Goal: Task Accomplishment & Management: Complete application form

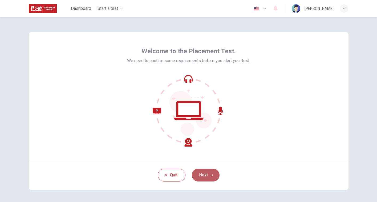
click at [200, 175] on button "Next" at bounding box center [206, 175] width 28 height 13
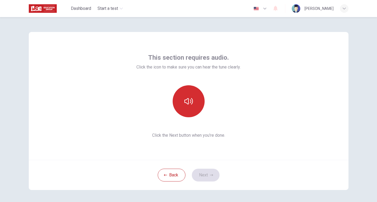
click at [197, 93] on button "button" at bounding box center [189, 101] width 32 height 32
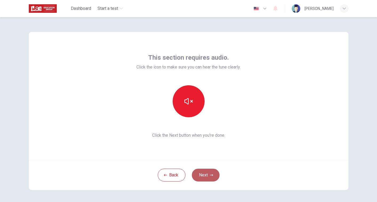
click at [210, 173] on button "Next" at bounding box center [206, 175] width 28 height 13
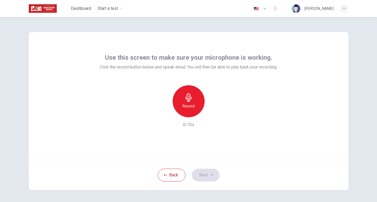
click at [180, 97] on div "Record" at bounding box center [189, 101] width 32 height 32
click at [196, 104] on div "Stop" at bounding box center [189, 101] width 32 height 32
click at [211, 114] on icon "button" at bounding box center [213, 112] width 5 height 5
click at [210, 170] on button "Next" at bounding box center [206, 175] width 28 height 13
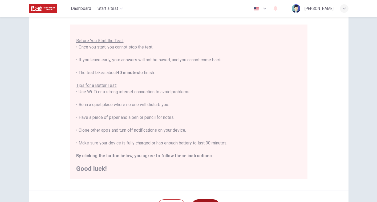
scroll to position [46, 0]
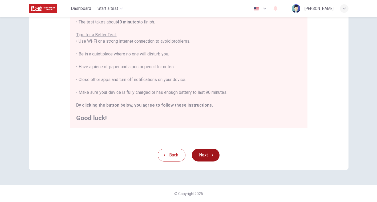
click at [211, 154] on icon "button" at bounding box center [211, 155] width 3 height 3
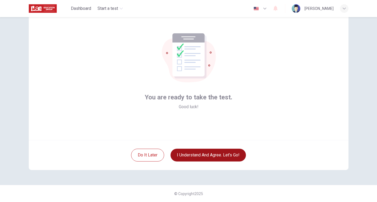
scroll to position [20, 0]
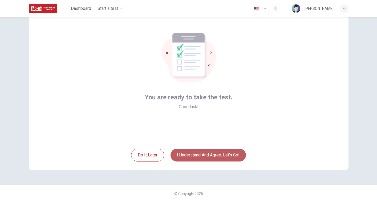
click at [213, 156] on button "I understand and agree. Let’s go!" at bounding box center [208, 155] width 75 height 13
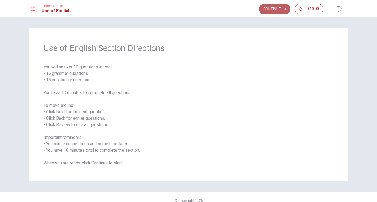
click at [274, 12] on button "Continue" at bounding box center [274, 9] width 31 height 11
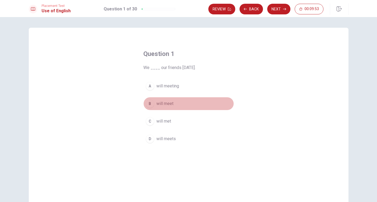
click at [149, 104] on div "B" at bounding box center [150, 103] width 9 height 9
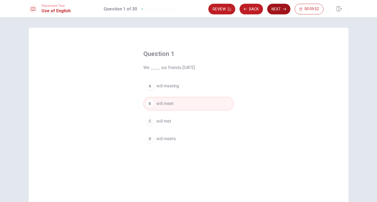
click at [279, 8] on button "Next" at bounding box center [279, 9] width 23 height 11
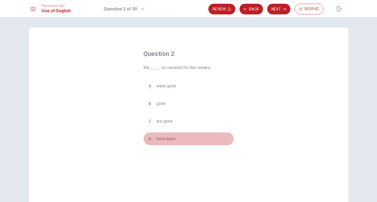
click at [151, 140] on div "D" at bounding box center [150, 139] width 9 height 9
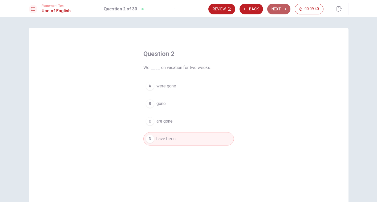
click at [279, 7] on button "Next" at bounding box center [279, 9] width 23 height 11
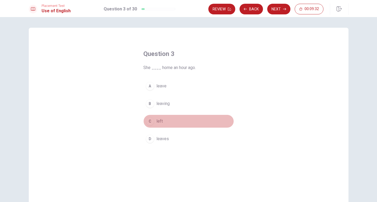
click at [153, 120] on div "C" at bounding box center [150, 121] width 9 height 9
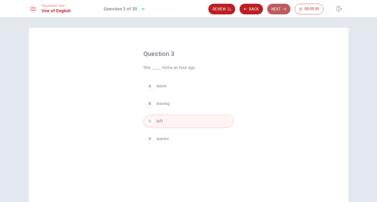
click at [280, 12] on button "Next" at bounding box center [279, 9] width 23 height 11
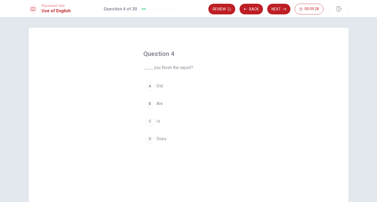
click at [151, 87] on div "A" at bounding box center [150, 86] width 9 height 9
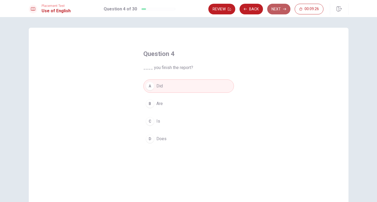
click at [280, 11] on button "Next" at bounding box center [279, 9] width 23 height 11
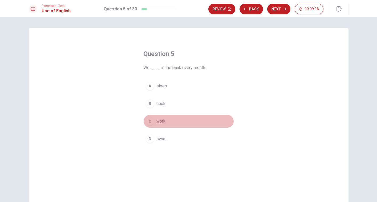
click at [150, 124] on div "C" at bounding box center [150, 121] width 9 height 9
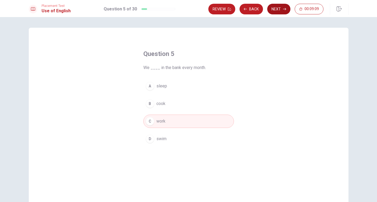
click at [285, 8] on icon "button" at bounding box center [284, 8] width 3 height 3
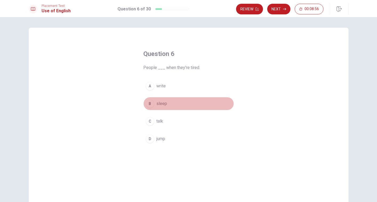
click at [150, 102] on div "B" at bounding box center [150, 103] width 9 height 9
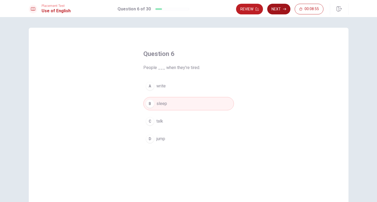
click at [279, 10] on button "Next" at bounding box center [279, 9] width 23 height 11
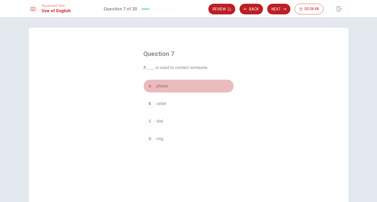
click at [152, 86] on div "A" at bounding box center [150, 86] width 9 height 9
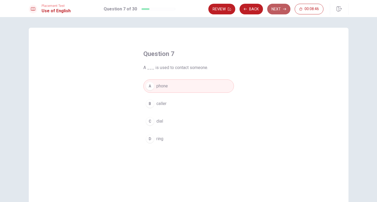
click at [277, 7] on button "Next" at bounding box center [279, 9] width 23 height 11
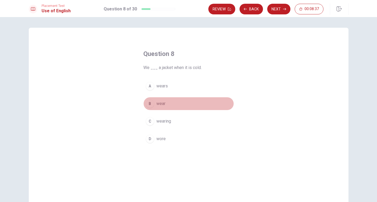
click at [151, 104] on div "B" at bounding box center [150, 103] width 9 height 9
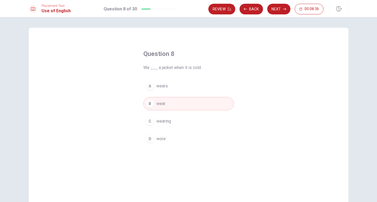
click at [278, 15] on div "Placement Test Use of English Question 8 of 30 Review Back Next 00:08:36" at bounding box center [188, 8] width 377 height 17
click at [285, 6] on button "Next" at bounding box center [279, 9] width 23 height 11
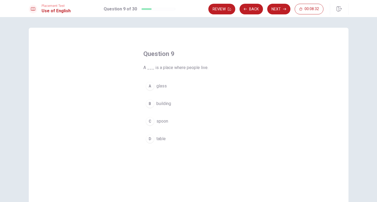
click at [162, 103] on span "building" at bounding box center [164, 104] width 15 height 6
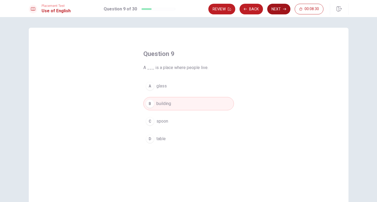
click at [277, 10] on button "Next" at bounding box center [279, 9] width 23 height 11
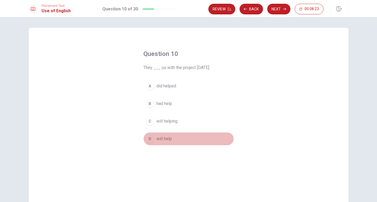
click at [161, 134] on button "D will help" at bounding box center [189, 138] width 91 height 13
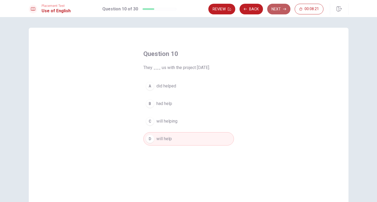
click at [283, 9] on icon "button" at bounding box center [284, 8] width 3 height 3
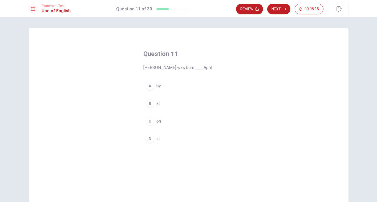
click at [153, 119] on div "C" at bounding box center [150, 121] width 9 height 9
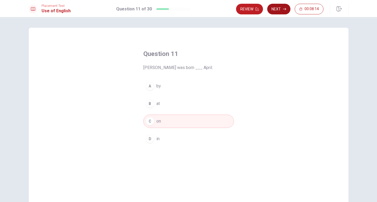
click at [287, 9] on button "Next" at bounding box center [279, 9] width 23 height 11
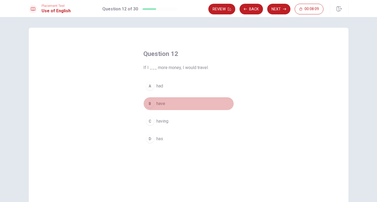
click at [163, 102] on span "have" at bounding box center [161, 104] width 9 height 6
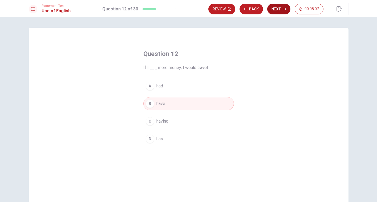
click at [279, 11] on button "Next" at bounding box center [279, 9] width 23 height 11
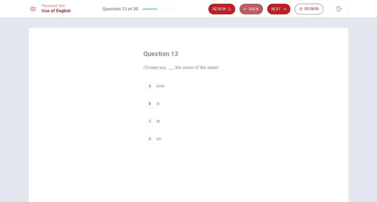
click at [250, 9] on button "Back" at bounding box center [251, 9] width 23 height 11
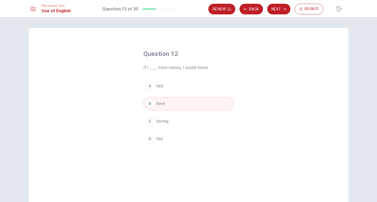
click at [176, 84] on button "A had" at bounding box center [189, 85] width 91 height 13
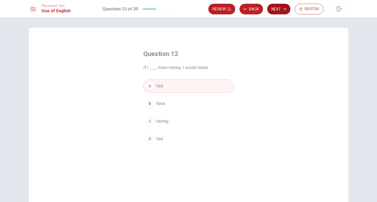
click at [284, 10] on icon "button" at bounding box center [284, 8] width 3 height 3
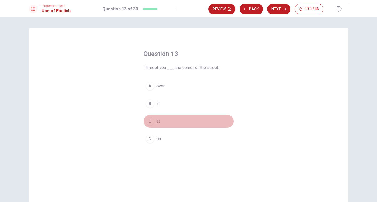
click at [150, 120] on div "C" at bounding box center [150, 121] width 9 height 9
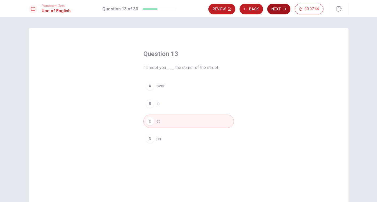
click at [284, 10] on icon "button" at bounding box center [284, 8] width 3 height 3
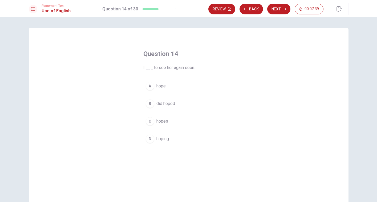
click at [154, 87] on div "A" at bounding box center [150, 86] width 9 height 9
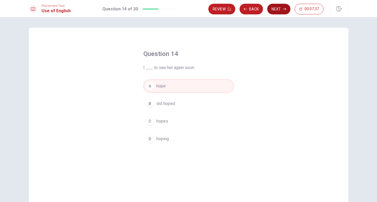
click at [280, 9] on button "Next" at bounding box center [279, 9] width 23 height 11
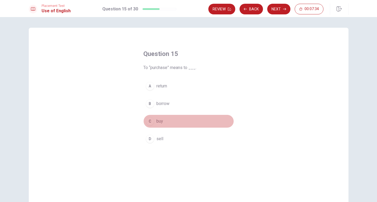
click at [154, 120] on button "C buy" at bounding box center [189, 121] width 91 height 13
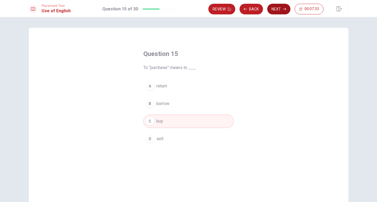
click at [271, 11] on button "Next" at bounding box center [279, 9] width 23 height 11
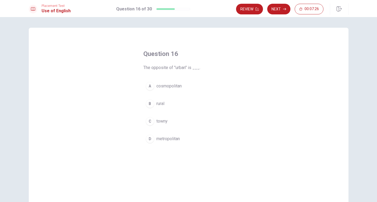
click at [159, 103] on span "rural" at bounding box center [161, 104] width 8 height 6
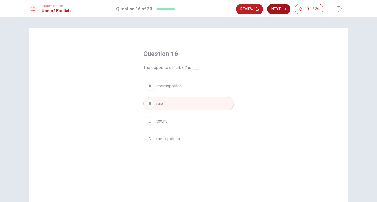
click at [281, 7] on button "Next" at bounding box center [279, 9] width 23 height 11
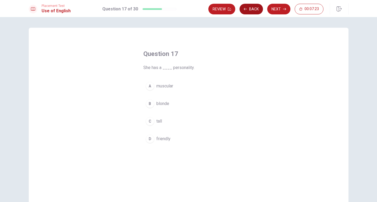
click at [252, 10] on button "Back" at bounding box center [251, 9] width 23 height 11
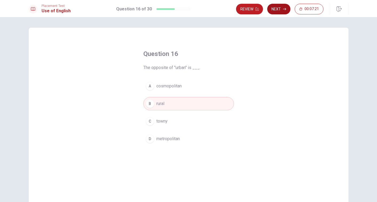
click at [274, 13] on button "Next" at bounding box center [279, 9] width 23 height 11
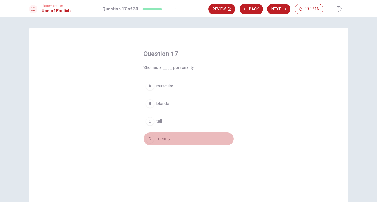
click at [158, 137] on span "friendly" at bounding box center [164, 139] width 14 height 6
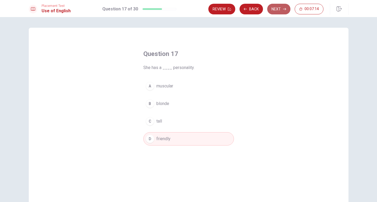
click at [281, 7] on button "Next" at bounding box center [279, 9] width 23 height 11
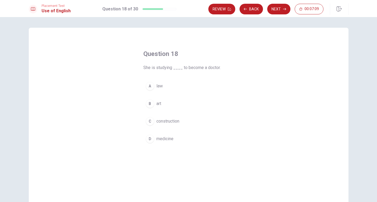
click at [164, 136] on span "medicine" at bounding box center [165, 139] width 17 height 6
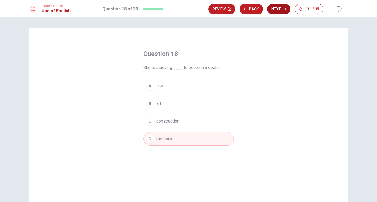
click at [271, 9] on button "Next" at bounding box center [279, 9] width 23 height 11
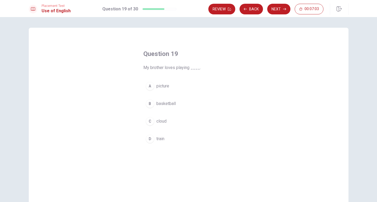
click at [164, 111] on div "A picture B basketball C cloud D train" at bounding box center [189, 112] width 91 height 66
click at [167, 103] on span "basketball" at bounding box center [166, 104] width 19 height 6
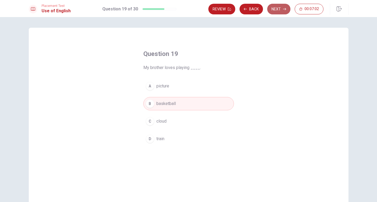
click at [272, 13] on button "Next" at bounding box center [279, 9] width 23 height 11
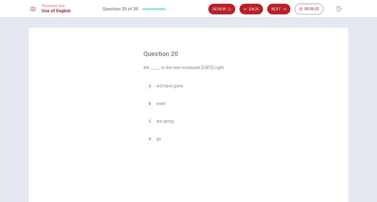
click at [164, 120] on span "are going" at bounding box center [165, 121] width 17 height 6
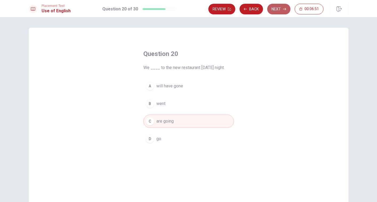
click at [285, 9] on icon "button" at bounding box center [284, 8] width 3 height 3
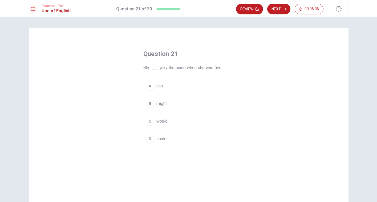
click at [164, 139] on span "could" at bounding box center [162, 139] width 10 height 6
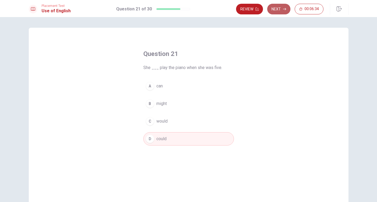
click at [284, 10] on icon "button" at bounding box center [284, 8] width 3 height 3
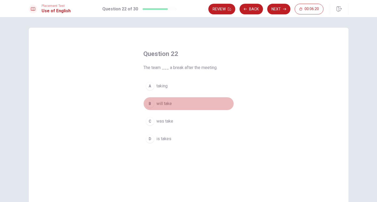
click at [166, 109] on button "B will take" at bounding box center [189, 103] width 91 height 13
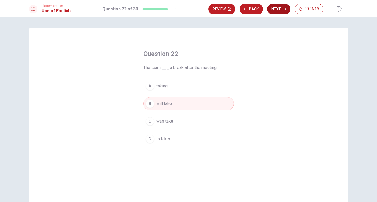
click at [285, 7] on button "Next" at bounding box center [279, 9] width 23 height 11
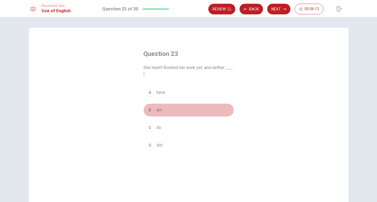
click at [156, 109] on button "B am" at bounding box center [189, 109] width 91 height 13
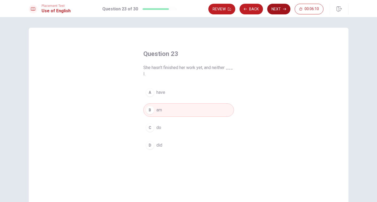
click at [285, 7] on button "Next" at bounding box center [279, 9] width 23 height 11
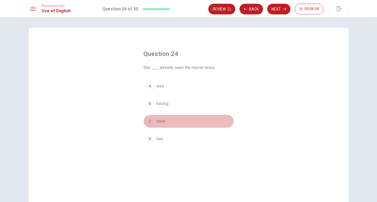
click at [160, 122] on span "have" at bounding box center [161, 121] width 9 height 6
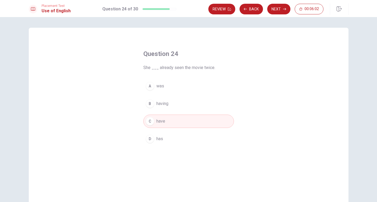
click at [163, 136] on button "D has" at bounding box center [189, 138] width 91 height 13
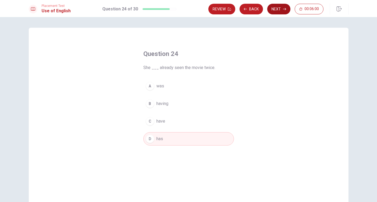
click at [284, 8] on icon "button" at bounding box center [284, 8] width 3 height 3
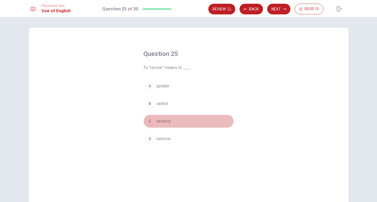
click at [157, 120] on span "destroy" at bounding box center [164, 121] width 14 height 6
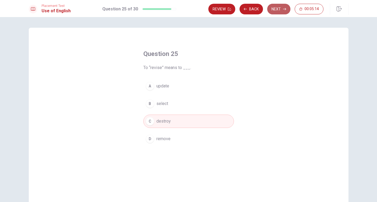
click at [277, 7] on button "Next" at bounding box center [279, 9] width 23 height 11
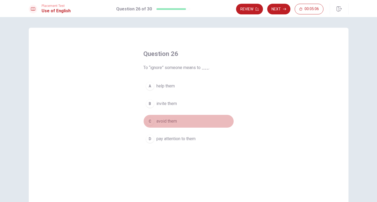
click at [165, 120] on span "avoid them" at bounding box center [167, 121] width 21 height 6
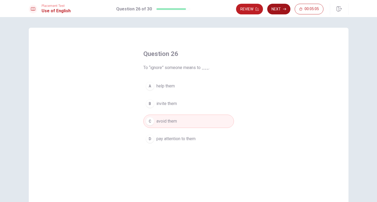
click at [279, 5] on button "Next" at bounding box center [279, 9] width 23 height 11
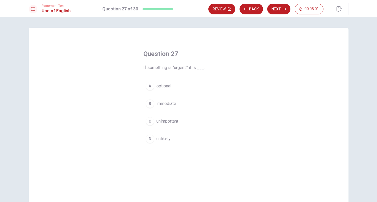
click at [166, 102] on span "immediate" at bounding box center [167, 104] width 20 height 6
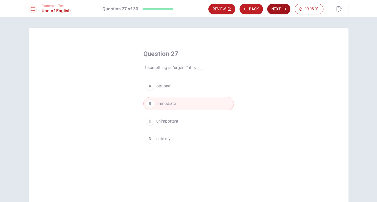
click at [284, 5] on button "Next" at bounding box center [279, 9] width 23 height 11
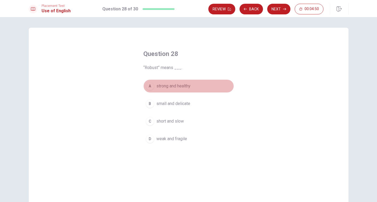
click at [181, 84] on span "strong and healthy" at bounding box center [174, 86] width 34 height 6
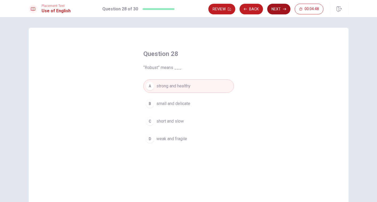
click at [282, 11] on button "Next" at bounding box center [279, 9] width 23 height 11
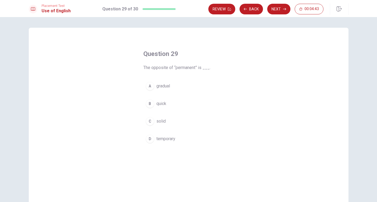
click at [160, 138] on span "temporary" at bounding box center [166, 139] width 19 height 6
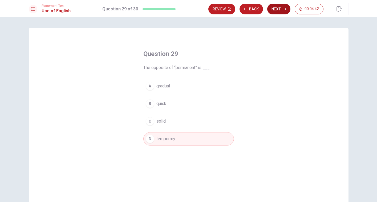
click at [281, 4] on button "Next" at bounding box center [279, 9] width 23 height 11
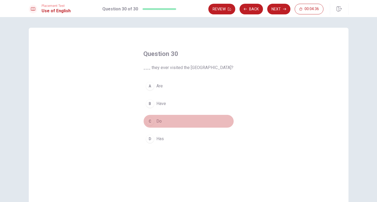
click at [157, 117] on button "C Do" at bounding box center [189, 121] width 91 height 13
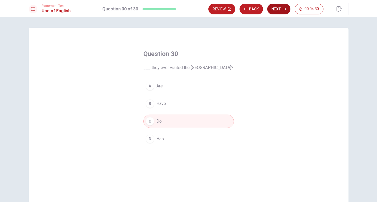
click at [278, 8] on button "Next" at bounding box center [279, 9] width 23 height 11
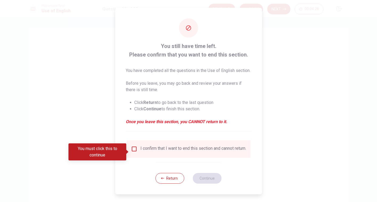
click at [145, 152] on div "I confirm that I want to end this section and cannot return." at bounding box center [194, 149] width 106 height 6
click at [136, 152] on div "I confirm that I want to end this section and cannot return." at bounding box center [188, 149] width 115 height 6
click at [135, 152] on input "You must click this to continue" at bounding box center [134, 149] width 6 height 6
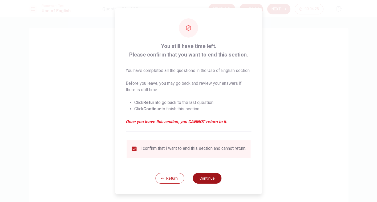
click at [210, 184] on button "Continue" at bounding box center [207, 178] width 29 height 11
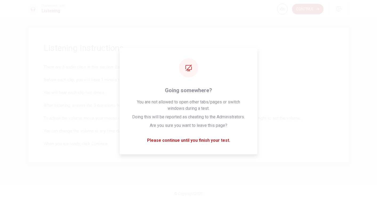
click at [146, 37] on div "Listening Instructions There are 3 audio clips in this section. Each clip has 5…" at bounding box center [189, 95] width 320 height 134
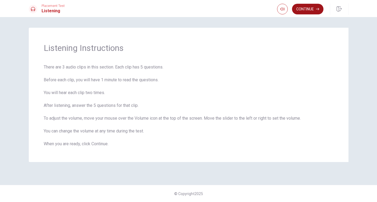
click at [305, 9] on button "Continue" at bounding box center [307, 9] width 31 height 11
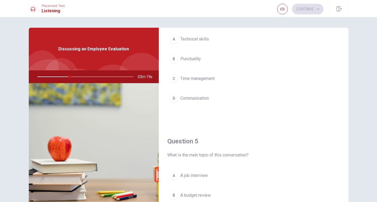
scroll to position [447, 0]
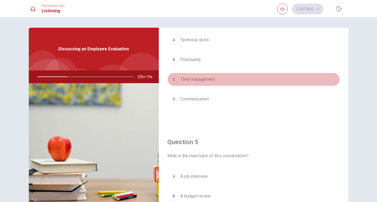
click at [210, 79] on span "Time management" at bounding box center [198, 79] width 34 height 6
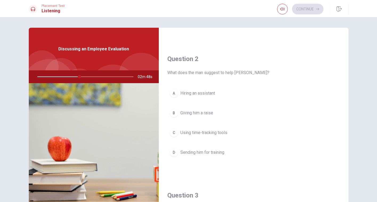
scroll to position [121, 0]
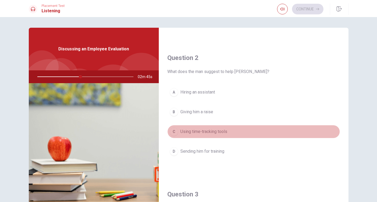
click at [217, 134] on span "Using time-tracking tools" at bounding box center [204, 132] width 47 height 6
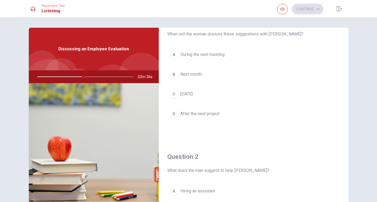
scroll to position [19, 0]
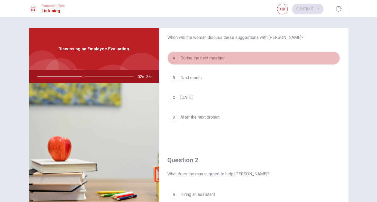
click at [212, 61] on span "During the next meeting" at bounding box center [203, 58] width 44 height 6
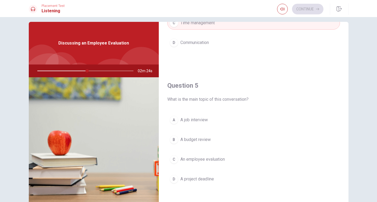
scroll to position [7, 0]
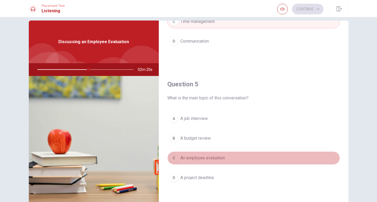
click at [214, 160] on span "An employee evaluation" at bounding box center [203, 158] width 45 height 6
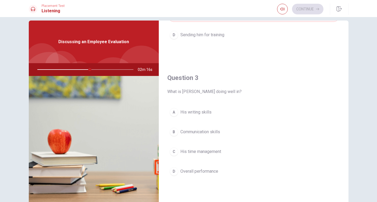
scroll to position [231, 0]
drag, startPoint x: 90, startPoint y: 70, endPoint x: 77, endPoint y: 70, distance: 13.1
click at [78, 70] on div at bounding box center [84, 69] width 107 height 13
click at [76, 70] on div at bounding box center [84, 69] width 107 height 13
click at [190, 130] on span "Communication skills" at bounding box center [201, 132] width 40 height 6
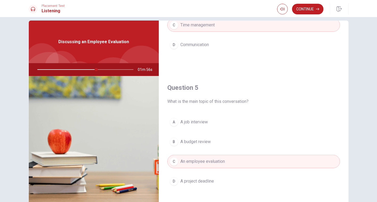
scroll to position [497, 0]
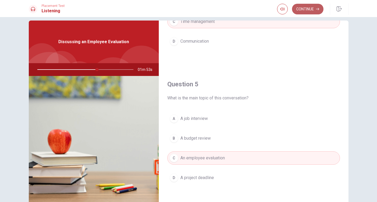
click at [307, 12] on button "Continue" at bounding box center [307, 9] width 31 height 11
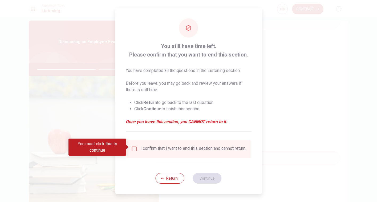
click at [160, 146] on div "I confirm that I want to end this section and cannot return." at bounding box center [194, 149] width 106 height 6
click at [133, 150] on input "You must click this to continue" at bounding box center [134, 149] width 6 height 6
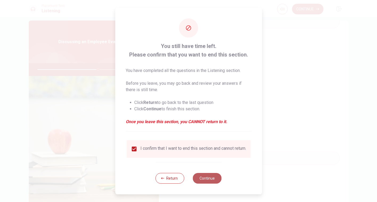
click at [211, 183] on button "Continue" at bounding box center [207, 178] width 29 height 11
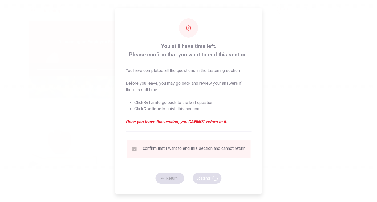
type input "64"
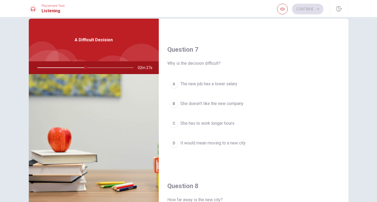
scroll to position [121, 0]
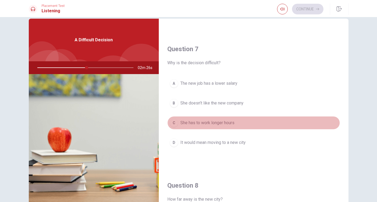
click at [205, 123] on span "She has to work longer hours" at bounding box center [208, 123] width 54 height 6
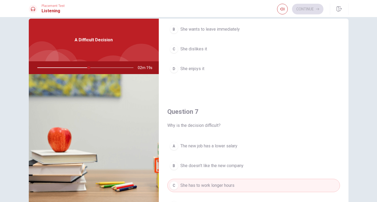
scroll to position [6, 0]
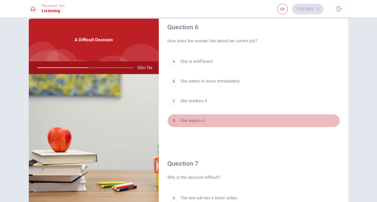
click at [198, 119] on span "She enjoys it" at bounding box center [193, 121] width 24 height 6
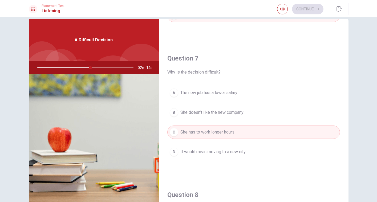
scroll to position [113, 0]
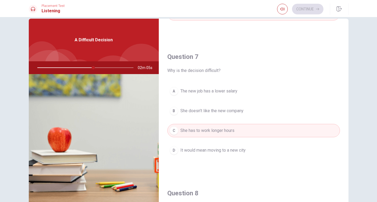
click at [200, 151] on span "It would mean moving to a new city" at bounding box center [213, 150] width 65 height 6
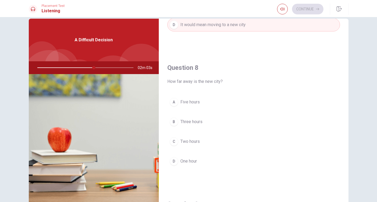
scroll to position [238, 0]
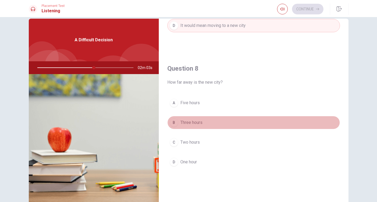
click at [201, 127] on button "B Three hours" at bounding box center [254, 122] width 173 height 13
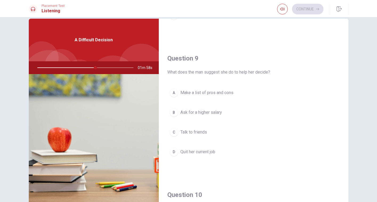
scroll to position [385, 0]
click at [214, 100] on div "A Make a list of pros and cons B Ask for a higher salary C Talk to friends D Qu…" at bounding box center [254, 127] width 173 height 83
click at [215, 88] on button "A Make a list of pros and cons" at bounding box center [254, 92] width 173 height 13
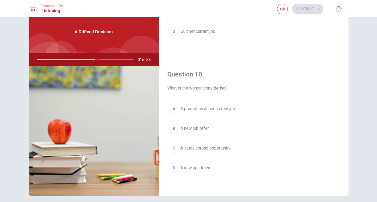
scroll to position [17, 0]
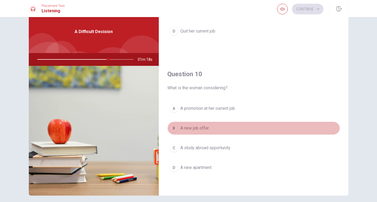
click at [202, 129] on span "A new job offer" at bounding box center [195, 128] width 29 height 6
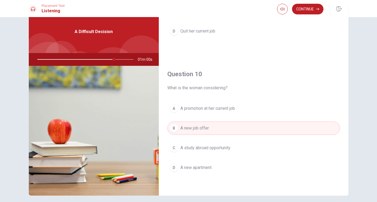
click at [239, 108] on button "A A promotion at her current job" at bounding box center [254, 108] width 173 height 13
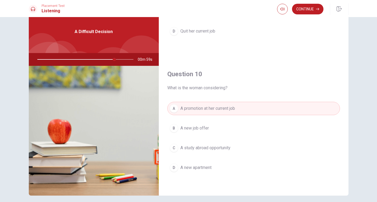
click at [234, 126] on button "B A new job offer" at bounding box center [254, 128] width 173 height 13
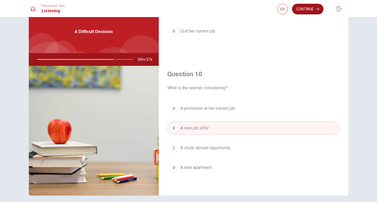
click at [315, 4] on button "Continue" at bounding box center [307, 9] width 31 height 11
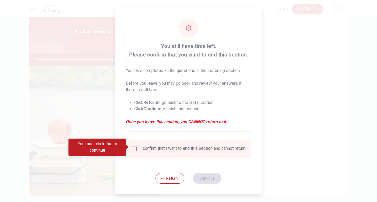
click at [143, 148] on div "I confirm that I want to end this section and cannot return." at bounding box center [194, 149] width 106 height 6
click at [133, 148] on input "You must click this to continue" at bounding box center [134, 149] width 6 height 6
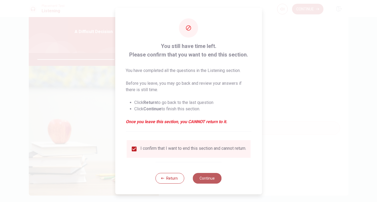
click at [200, 177] on button "Continue" at bounding box center [207, 178] width 29 height 11
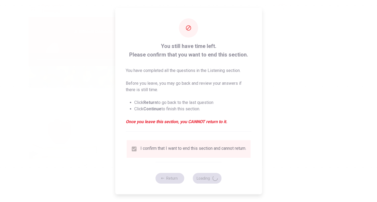
type input "82"
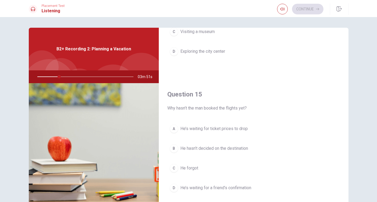
scroll to position [497, 0]
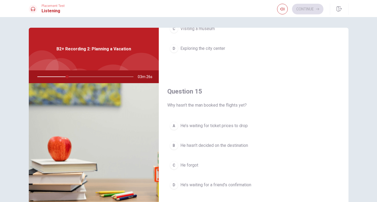
click at [226, 125] on span "He’s waiting for ticket prices to drop" at bounding box center [214, 126] width 67 height 6
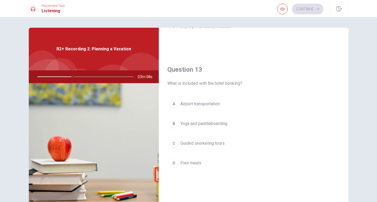
scroll to position [250, 0]
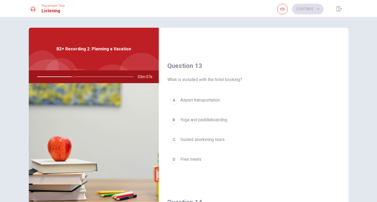
click at [210, 117] on span "Yoga and paddleboarding" at bounding box center [204, 120] width 47 height 6
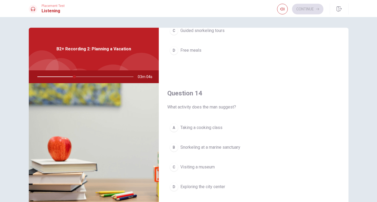
scroll to position [360, 0]
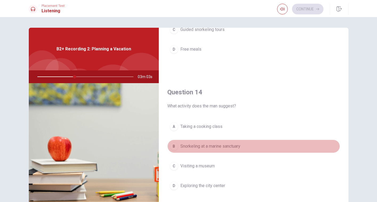
click at [219, 147] on span "Snorkeling at a marine sanctuary" at bounding box center [211, 146] width 60 height 6
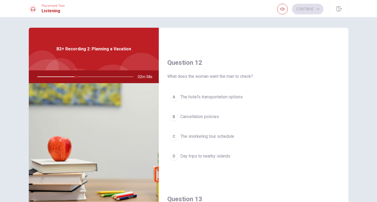
scroll to position [115, 0]
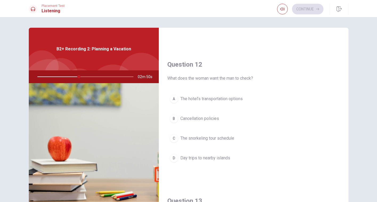
click at [233, 99] on span "The hotel’s transportation options" at bounding box center [212, 99] width 62 height 6
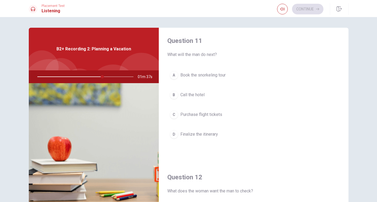
scroll to position [3, 0]
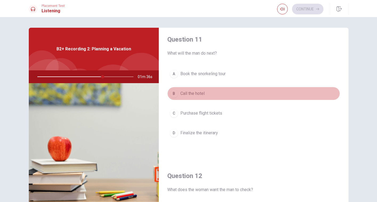
click at [197, 93] on span "Call the hotel" at bounding box center [193, 93] width 24 height 6
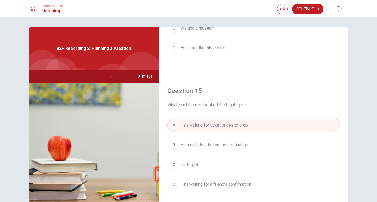
scroll to position [0, 0]
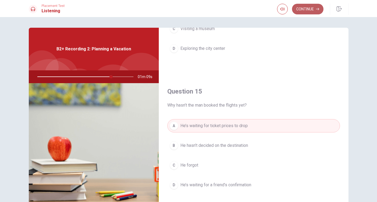
click at [304, 13] on button "Continue" at bounding box center [307, 9] width 31 height 11
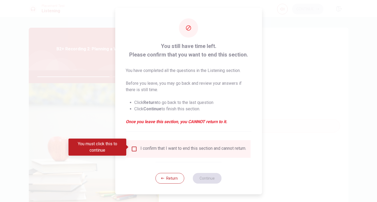
click at [141, 148] on div "I confirm that I want to end this section and cannot return." at bounding box center [194, 149] width 106 height 6
click at [132, 149] on input "You must click this to continue" at bounding box center [134, 149] width 6 height 6
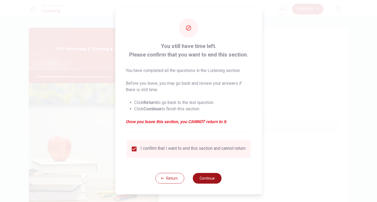
click at [207, 178] on button "Continue" at bounding box center [207, 178] width 29 height 11
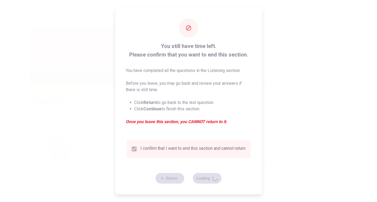
type input "79"
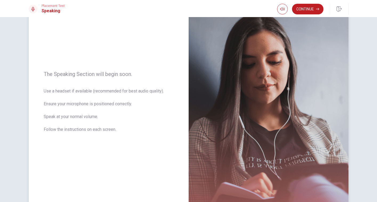
scroll to position [33, 0]
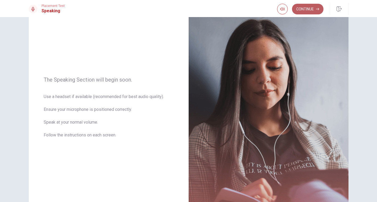
click at [310, 11] on button "Continue" at bounding box center [307, 9] width 31 height 11
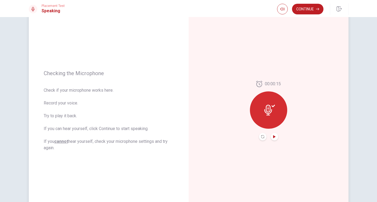
click at [275, 138] on icon "Play Audio" at bounding box center [274, 136] width 3 height 3
click at [266, 137] on button "Record Again" at bounding box center [262, 136] width 7 height 7
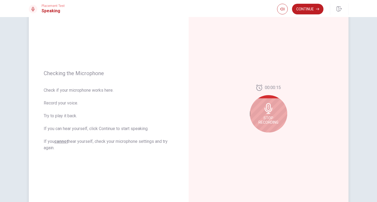
click at [269, 113] on icon at bounding box center [269, 108] width 8 height 11
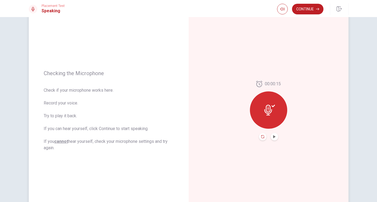
click at [263, 136] on icon "Record Again" at bounding box center [262, 136] width 3 height 3
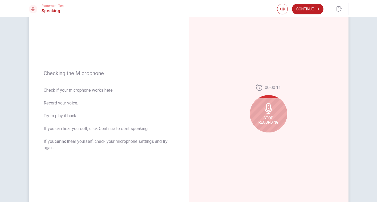
click at [274, 115] on div "Stop Recording" at bounding box center [268, 113] width 37 height 37
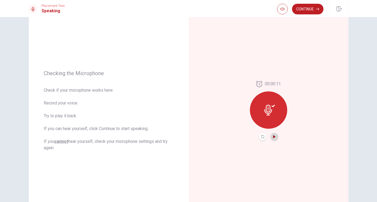
click at [276, 136] on icon "Play Audio" at bounding box center [274, 136] width 3 height 3
click at [318, 8] on icon "button" at bounding box center [317, 8] width 3 height 3
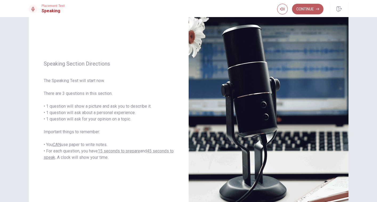
click at [310, 8] on button "Continue" at bounding box center [307, 9] width 31 height 11
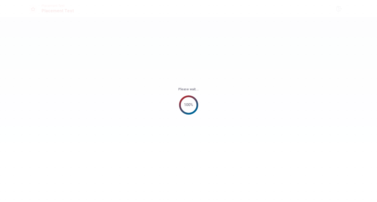
scroll to position [0, 0]
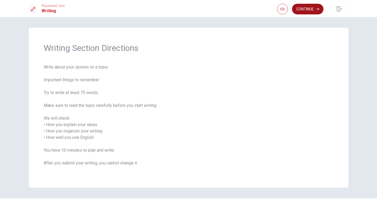
click at [300, 10] on button "Continue" at bounding box center [307, 9] width 31 height 11
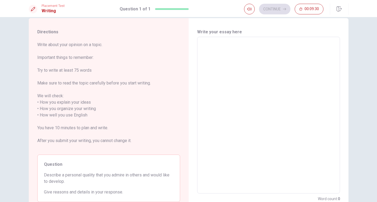
scroll to position [10, 0]
click at [210, 59] on textarea at bounding box center [269, 115] width 136 height 148
type textarea "A"
type textarea "x"
type textarea "A"
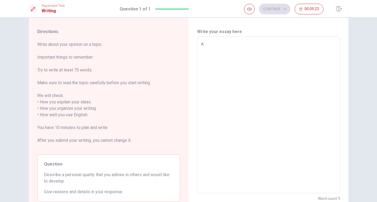
type textarea "x"
type textarea "A q"
type textarea "x"
type textarea "A qu"
type textarea "x"
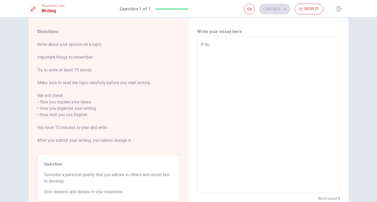
type textarea "A qua"
type textarea "x"
type textarea "A qual"
type textarea "x"
type textarea "A quali"
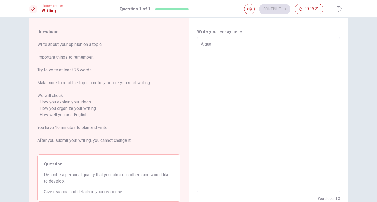
type textarea "x"
type textarea "A qualit"
type textarea "x"
type textarea "A quality"
type textarea "x"
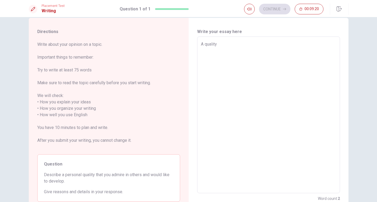
type textarea "A quality"
type textarea "x"
type textarea "A quality t"
type textarea "x"
type textarea "A quality th"
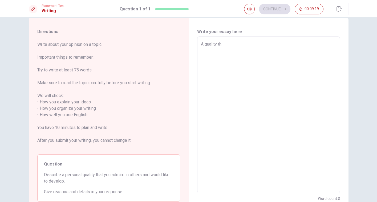
type textarea "x"
type textarea "A quality tha"
type textarea "x"
type textarea "A quality that"
type textarea "x"
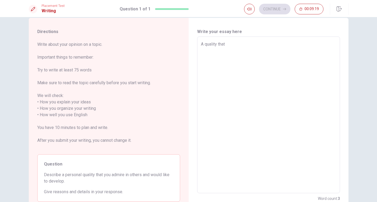
type textarea "A quality that"
type textarea "x"
type textarea "A quality that I"
type textarea "x"
type textarea "A quality that I"
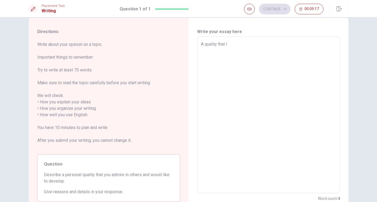
type textarea "x"
type textarea "A quality that I r"
type textarea "x"
type textarea "A quality that I re"
type textarea "x"
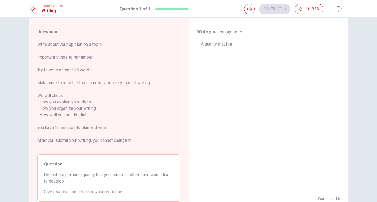
type textarea "A quality that I rea"
type textarea "x"
type textarea "A quality that I real"
type textarea "x"
type textarea "A quality that I reall"
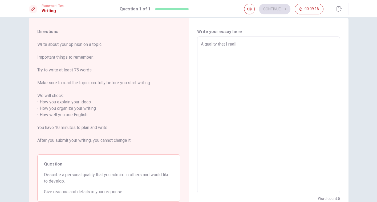
type textarea "x"
type textarea "A quality that I really"
type textarea "x"
type textarea "A quality that I really"
type textarea "x"
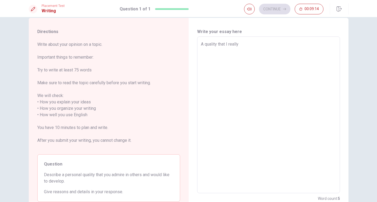
type textarea "A quality that I really a"
type textarea "x"
type textarea "A quality that I really ad"
type textarea "x"
type textarea "A quality that I really adm"
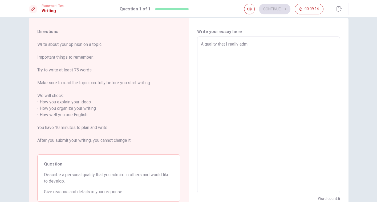
type textarea "x"
type textarea "A quality that I really admi"
type textarea "x"
type textarea "A quality that I really [PERSON_NAME]"
type textarea "x"
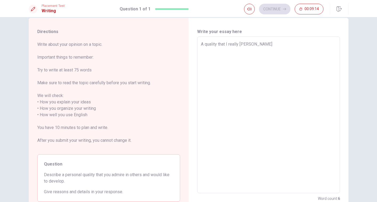
type textarea "A quality that I really admire"
type textarea "x"
type textarea "A quality that I really admire"
type textarea "x"
type textarea "A quality that I really admire i"
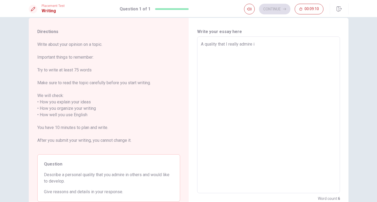
type textarea "x"
type textarea "A quality that I really admire in"
type textarea "x"
type textarea "A quality that I really admire i"
type textarea "x"
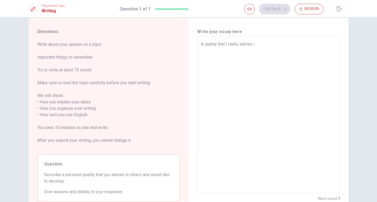
type textarea "A quality that I really admire in"
type textarea "x"
type textarea "A quality that I really admire in"
type textarea "x"
type textarea "A quality that I really admire in o"
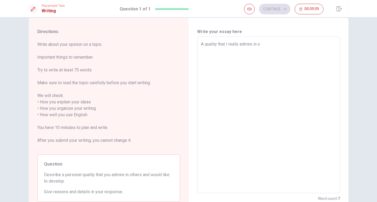
type textarea "x"
type textarea "A quality that I really admire in ot"
type textarea "x"
type textarea "A quality that I really admire in oth"
type textarea "x"
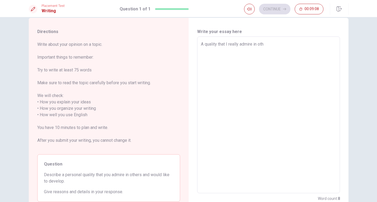
type textarea "A quality that I really admire in othe"
type textarea "x"
type textarea "A quality that I really admire in other"
type textarea "x"
type textarea "A quality that I really admire in other"
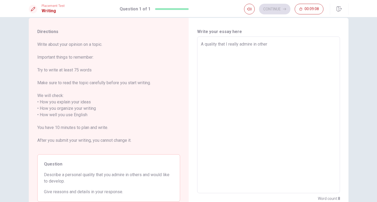
type textarea "x"
type textarea "A quality that I really admire in other"
type textarea "x"
type textarea "A quality that I really admire in others"
type textarea "x"
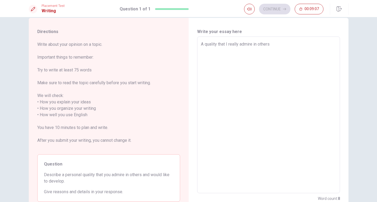
type textarea "A quality that I really admire in others"
type textarea "x"
type textarea "A quality that I really admire in others s"
type textarea "x"
type textarea "A quality that I really admire in others"
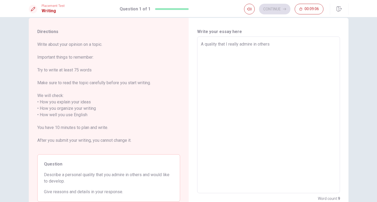
type textarea "x"
type textarea "A quality that I really admire in others i"
type textarea "x"
type textarea "A quality that I really admire in others is"
type textarea "x"
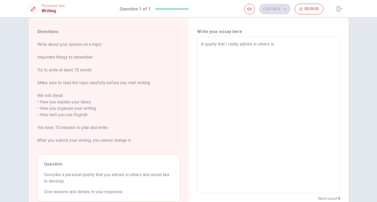
type textarea "A quality that I really admire in others is"
type textarea "x"
type textarea "A quality that I really admire in others is t"
type textarea "x"
type textarea "A quality that I really admire in others is to"
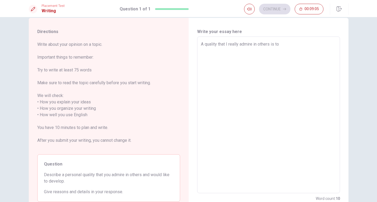
type textarea "x"
type textarea "A quality that I really admire in others is to"
type textarea "x"
type textarea "A quality that I really admire in others is to m"
type textarea "x"
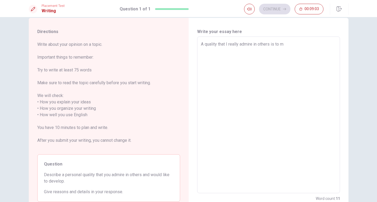
type textarea "A quality that I really admire in others is to ma"
type textarea "x"
type textarea "A quality that I really admire in others is to mak"
type textarea "x"
type textarea "A quality that I really admire in others is to make"
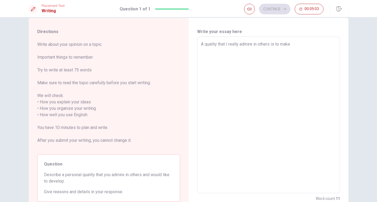
type textarea "x"
type textarea "A quality that I really admire in others is to make"
type textarea "x"
type textarea "A quality that I really admire in others is to make t"
type textarea "x"
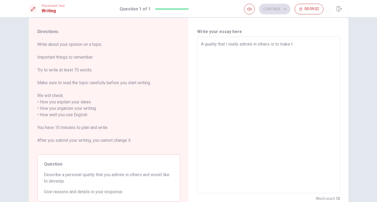
type textarea "A quality that I really admire in others is to make th"
type textarea "x"
type textarea "A quality that I really admire in others is to make thi"
type textarea "x"
type textarea "A quality that I really admire in others is to make thin"
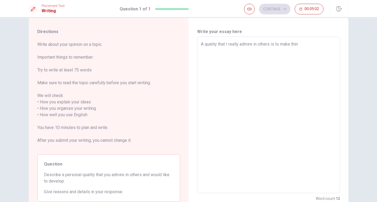
type textarea "x"
type textarea "A quality that I really admire in others is to make thing"
type textarea "x"
type textarea "A quality that I really admire in others is to make things"
type textarea "x"
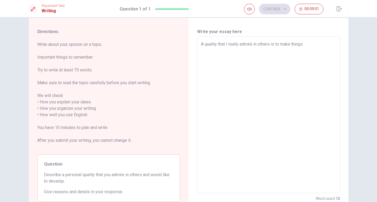
type textarea "A quality that I really admire in others is to make things"
type textarea "x"
type textarea "A quality that I really admire in others is to make things w"
type textarea "x"
type textarea "A quality that I really admire in others is to make things wi"
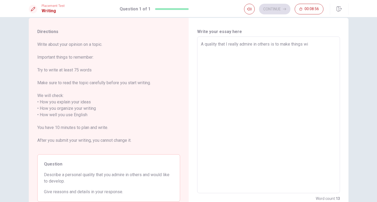
type textarea "x"
type textarea "A quality that I really admire in others is to make things wit"
type textarea "x"
type textarea "A quality that I really admire in others is to make things with"
type textarea "x"
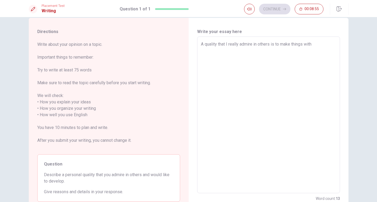
type textarea "A quality that I really admire in others is to make things with"
type textarea "x"
type textarea "A quality that I really admire in others is to make things with"
type textarea "x"
type textarea "A quality that I really admire in others is to make things wit"
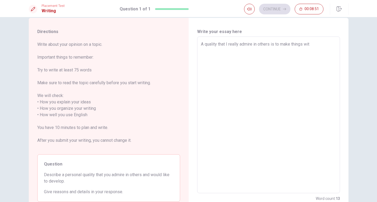
type textarea "x"
type textarea "A quality that I really admire in others is to make things wi"
type textarea "x"
type textarea "A quality that I really admire in others is to make things w"
type textarea "x"
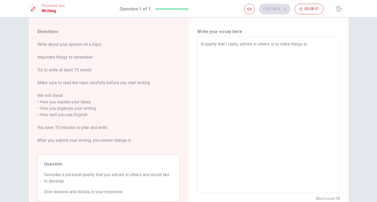
type textarea "A quality that I really admire in others is to make things"
type textarea "x"
type textarea "A quality that I really admire in others is to make things t"
type textarea "x"
type textarea "A quality that I really admire in others is to make things ta"
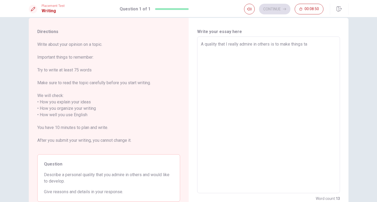
type textarea "x"
type textarea "A quality that I really admire in others is to make things tak"
type textarea "x"
type textarea "A quality that I really admire in others is to make things [PERSON_NAME]"
type textarea "x"
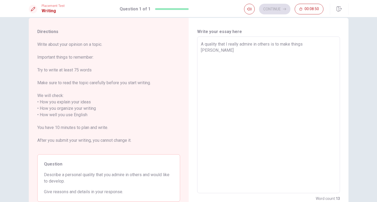
type textarea "A quality that I really admire in others is to make things takin"
type textarea "x"
type textarea "A quality that I really admire in others is to make things taking"
type textarea "x"
type textarea "A quality that I really admire in others is to make things taking"
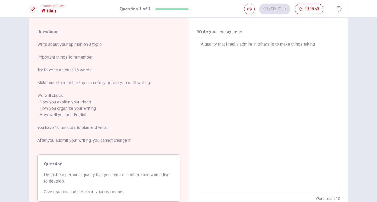
type textarea "x"
type textarea "A quality that I really admire in others is to make things taking s"
type textarea "x"
type textarea "A quality that I really admire in others is to make things taking so"
type textarea "x"
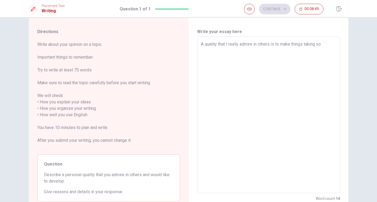
type textarea "A quality that I really admire in others is to make things taking som"
type textarea "x"
type textarea "A quality that I really admire in others is to make things taking some"
type textarea "x"
type textarea "A quality that I really admire in others is to make things taking some"
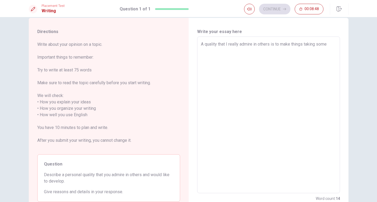
type textarea "x"
type textarea "A quality that I really admire in others is to make things taking some t"
type textarea "x"
type textarea "A quality that I really admire in others is to make things taking some ti"
type textarea "x"
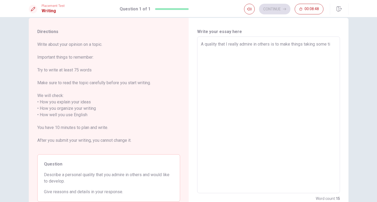
type textarea "A quality that I really admire in others is to make things taking some [PERSON_…"
type textarea "x"
type textarea "A quality that I really admire in others is to make things taking some time"
type textarea "x"
type textarea "A quality that I really admire in others is to make things taking some time"
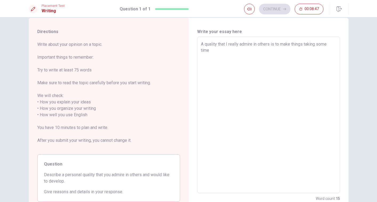
type textarea "x"
type textarea "A quality that I really admire in others is to make things taking some time s"
type textarea "x"
type textarea "A quality that I really admire in others is to make things taking some time"
type textarea "x"
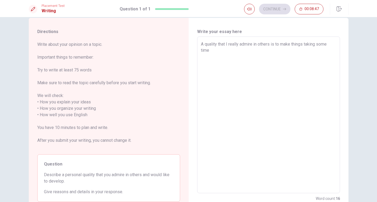
type textarea "A quality that I really admire in others is to make things taking some time t"
type textarea "x"
type textarea "A quality that I really admire in others is to make things taking some time to"
type textarea "x"
type textarea "A quality that I really admire in others is to make things taking some time to"
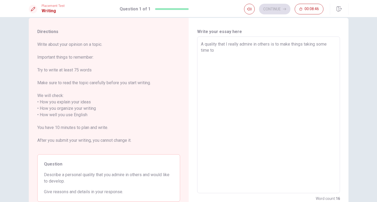
type textarea "x"
type textarea "A quality that I really admire in others is to make things taking some time to t"
type textarea "x"
type textarea "A quality that I really admire in others is to make things taking some time to …"
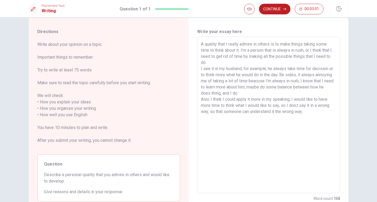
click at [298, 105] on textarea "A quality that I really admire in others is to make things taking some time to …" at bounding box center [269, 115] width 136 height 148
click at [310, 112] on textarea "A quality that I really admire in others is to make things taking some time to …" at bounding box center [269, 115] width 136 height 148
click at [297, 50] on textarea "A quality that I really admire in others is to make things taking some time to …" at bounding box center [269, 115] width 136 height 148
click at [288, 75] on textarea "A quality that I really admire in others is to make things taking some time to …" at bounding box center [269, 115] width 136 height 148
click at [292, 82] on textarea "A quality that I really admire in others is to make things taking some time to …" at bounding box center [269, 115] width 136 height 148
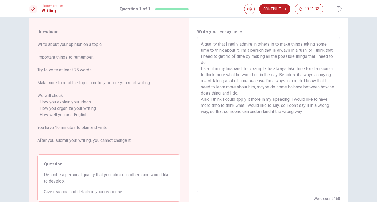
click at [308, 113] on textarea "A quality that I really admire in others is to make things taking some time to …" at bounding box center [269, 115] width 136 height 148
click at [274, 10] on button "Continue" at bounding box center [274, 9] width 31 height 11
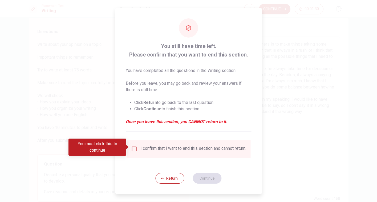
click at [134, 148] on input "You must click this to continue" at bounding box center [134, 149] width 6 height 6
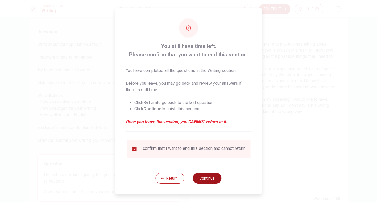
click at [211, 179] on button "Continue" at bounding box center [207, 178] width 29 height 11
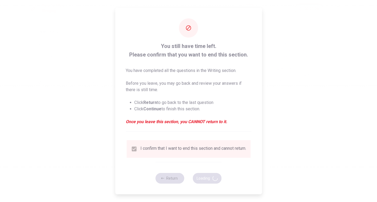
scroll to position [0, 0]
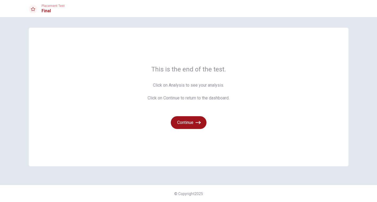
click at [198, 126] on button "Continue" at bounding box center [189, 122] width 36 height 13
